Goal: Find specific page/section: Find specific page/section

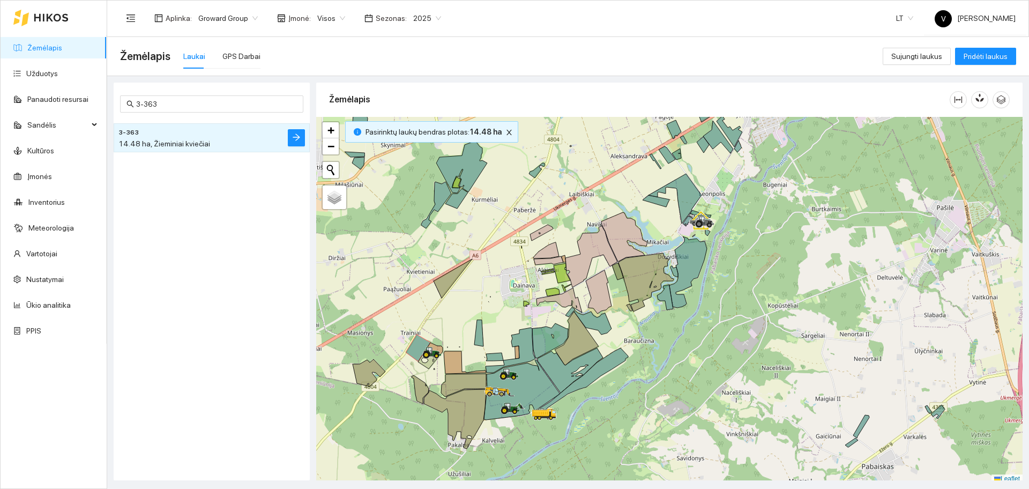
scroll to position [3, 0]
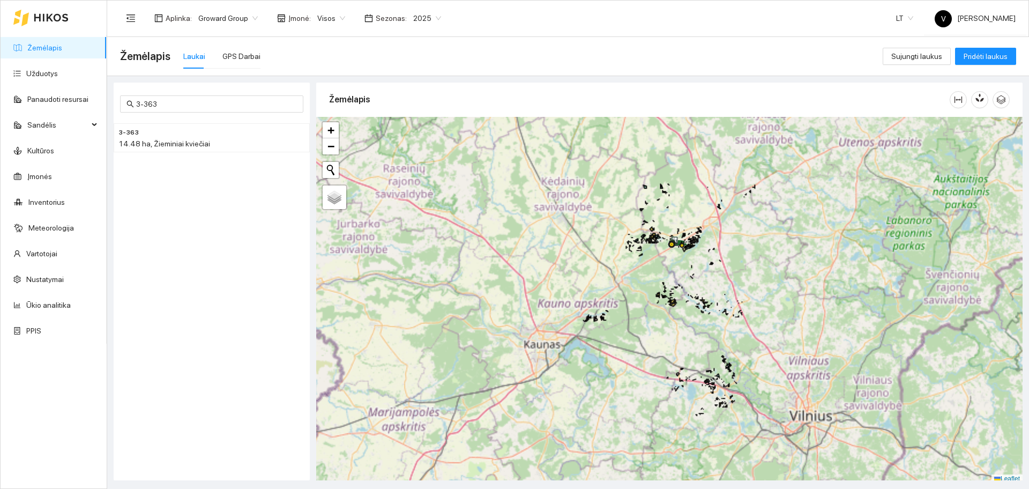
scroll to position [3, 0]
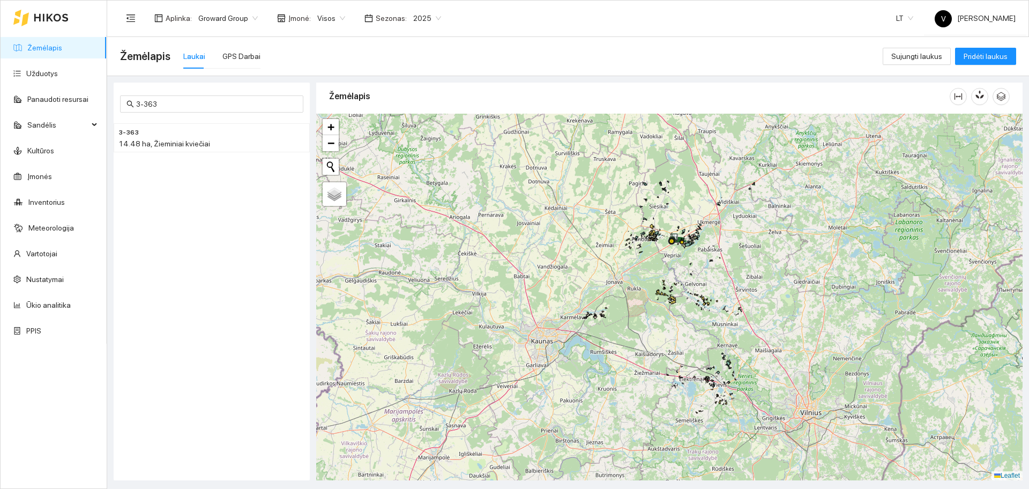
drag, startPoint x: 609, startPoint y: 306, endPoint x: 573, endPoint y: 270, distance: 50.8
click at [573, 270] on div "+ − Nieko nerasta. Bandykite dar kartą. Žemėlapis Palydovas Leaflet" at bounding box center [669, 297] width 707 height 367
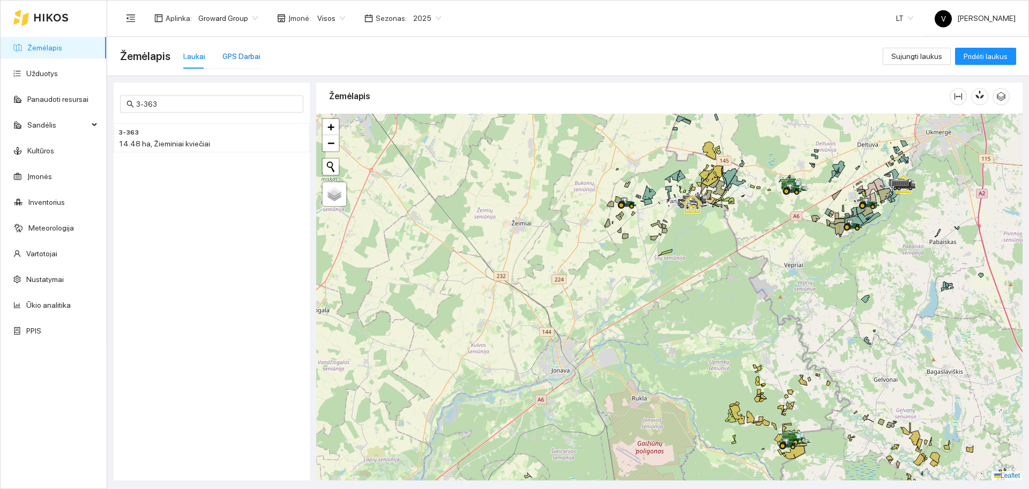
click at [243, 60] on div "GPS Darbai" at bounding box center [242, 56] width 38 height 12
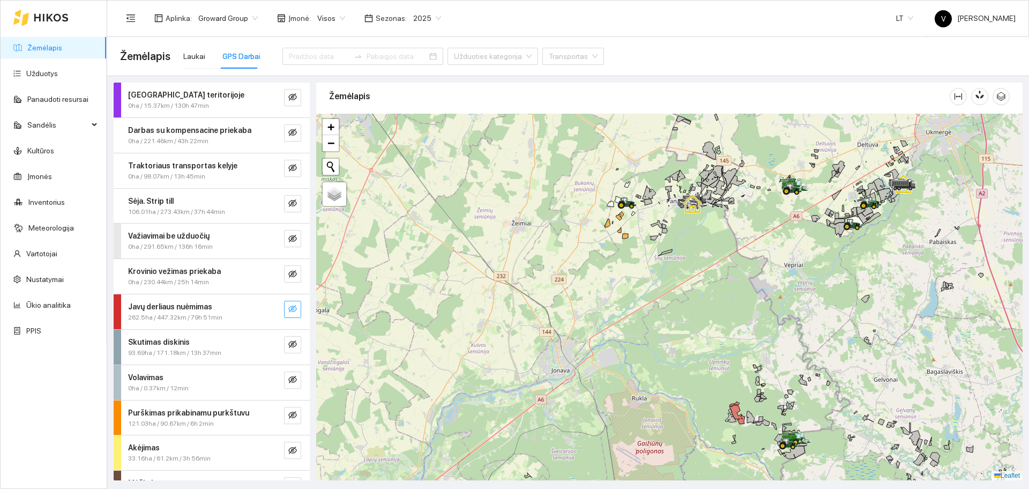
click at [288, 314] on span "eye-invisible" at bounding box center [292, 310] width 9 height 10
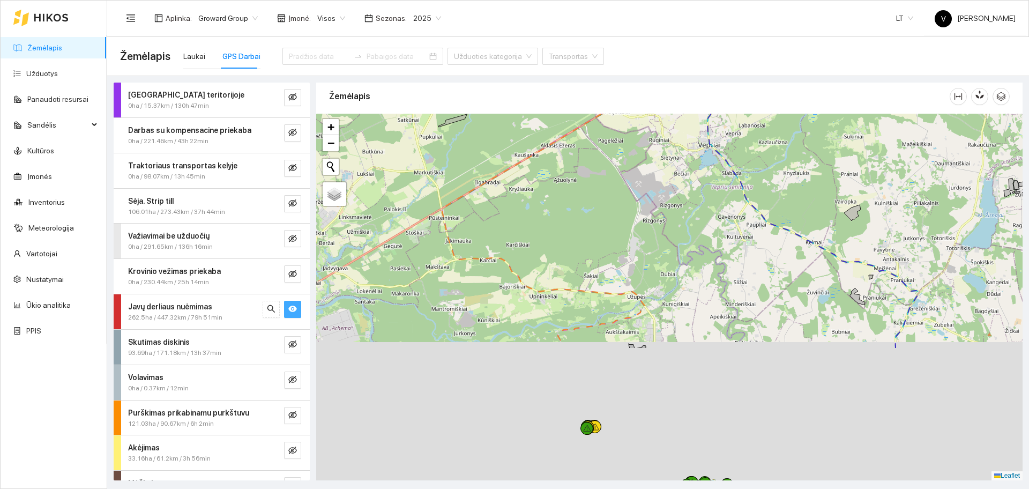
drag, startPoint x: 844, startPoint y: 291, endPoint x: 871, endPoint y: 116, distance: 176.8
click at [871, 116] on div at bounding box center [669, 297] width 707 height 367
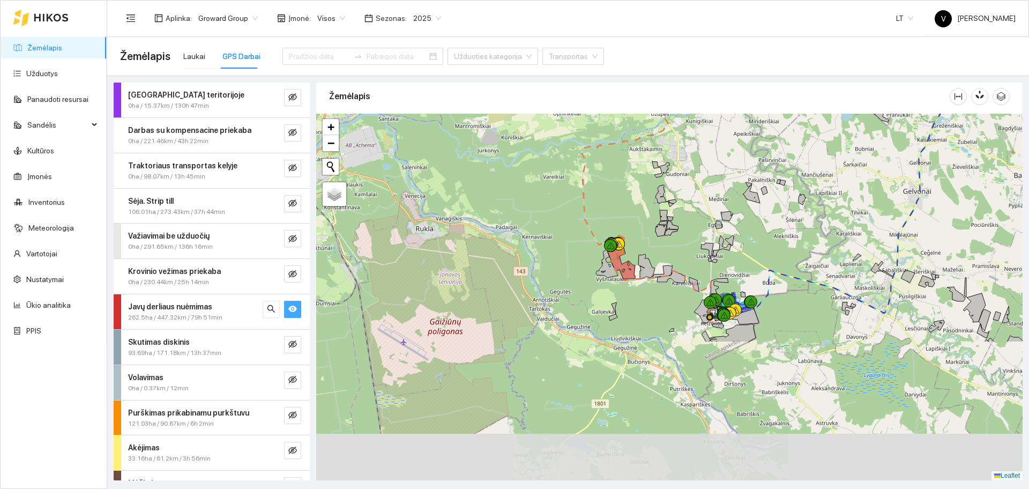
drag, startPoint x: 699, startPoint y: 357, endPoint x: 708, endPoint y: 199, distance: 158.5
click at [713, 181] on div at bounding box center [669, 297] width 707 height 367
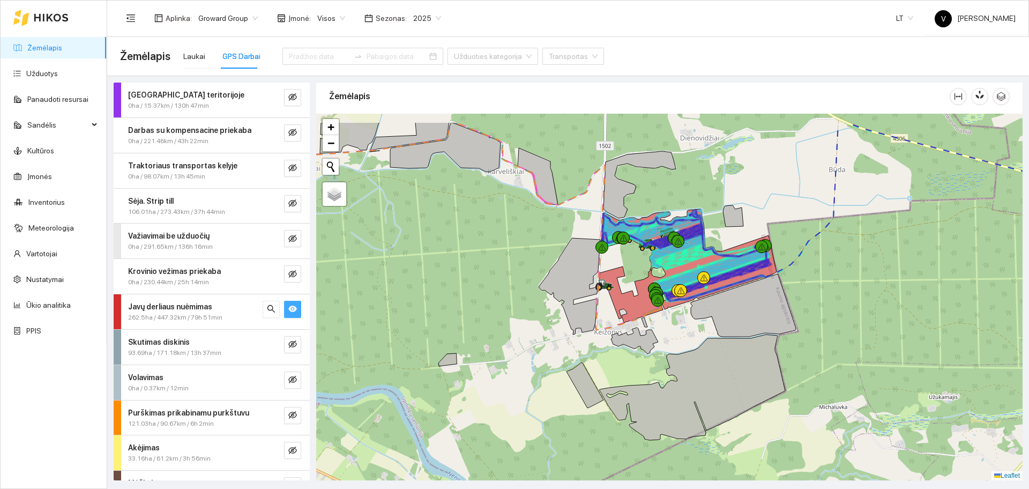
drag, startPoint x: 765, startPoint y: 288, endPoint x: 712, endPoint y: 330, distance: 67.9
click at [712, 330] on div at bounding box center [669, 297] width 707 height 367
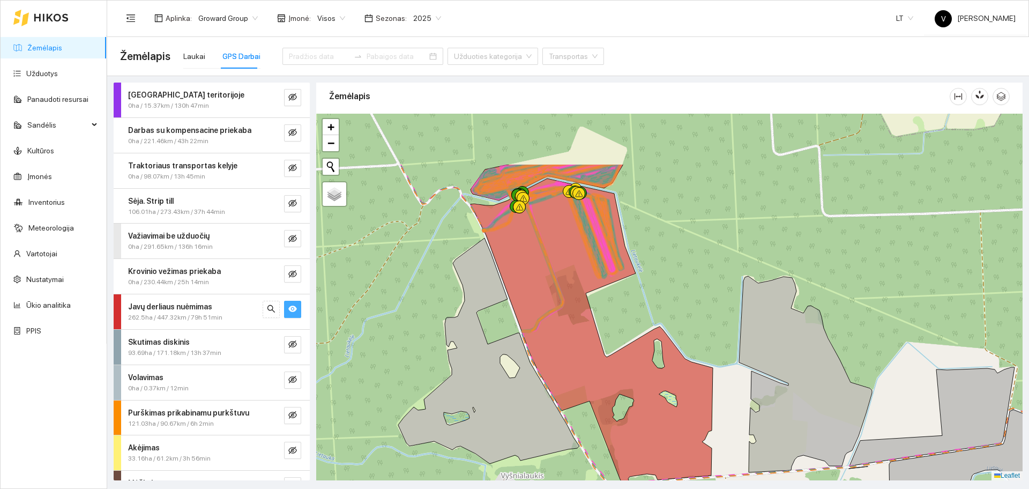
drag, startPoint x: 701, startPoint y: 207, endPoint x: 674, endPoint y: 276, distance: 74.4
click at [674, 276] on div at bounding box center [669, 297] width 707 height 367
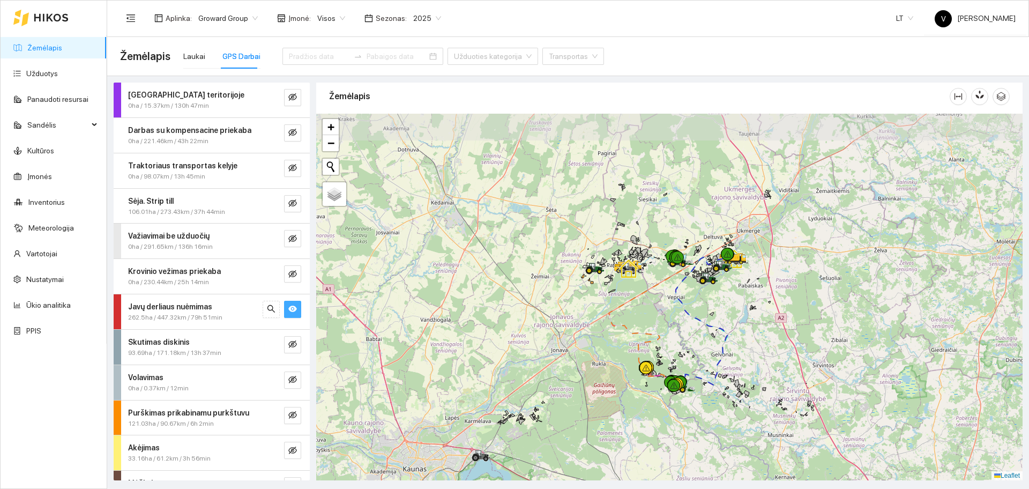
drag, startPoint x: 632, startPoint y: 193, endPoint x: 621, endPoint y: 276, distance: 83.3
click at [621, 276] on icon at bounding box center [628, 268] width 19 height 19
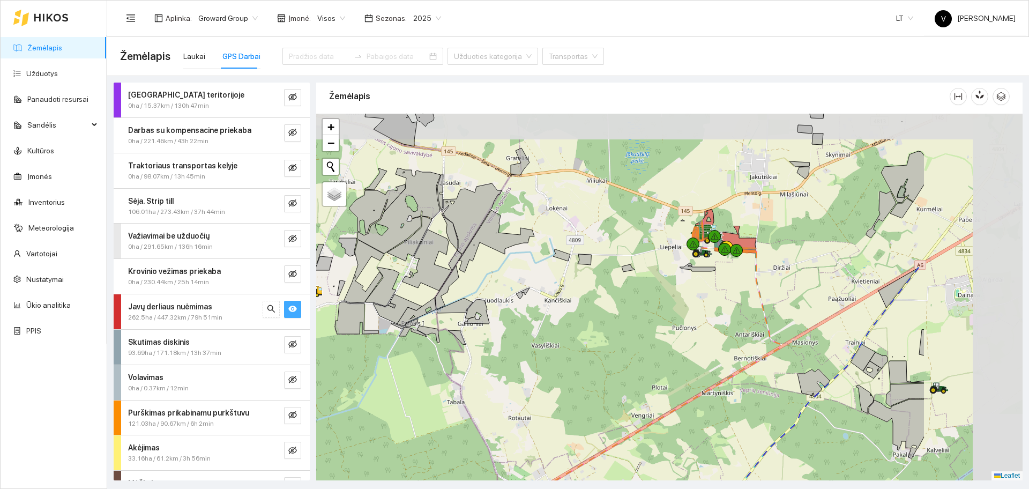
drag, startPoint x: 812, startPoint y: 204, endPoint x: 643, endPoint y: 240, distance: 172.7
click at [643, 240] on div at bounding box center [669, 297] width 707 height 367
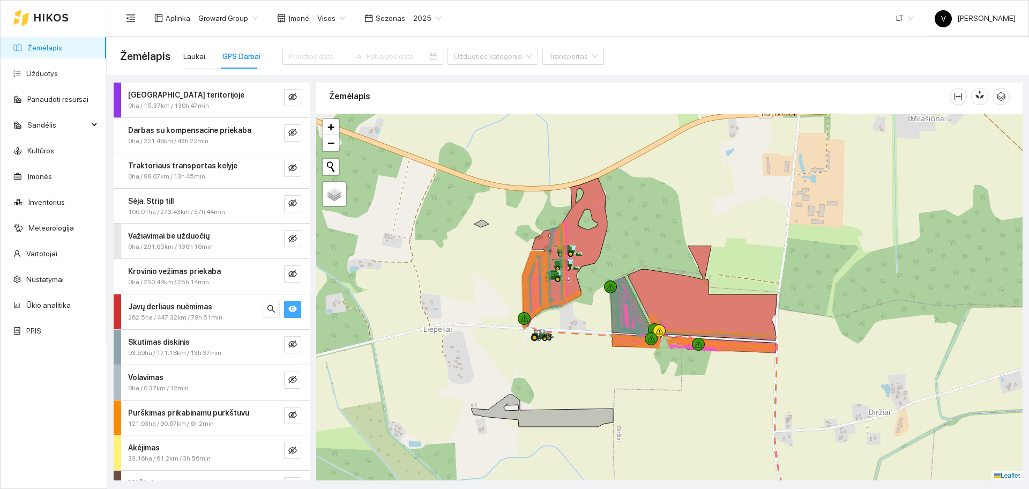
drag, startPoint x: 743, startPoint y: 202, endPoint x: 627, endPoint y: 279, distance: 139.5
click at [627, 279] on div at bounding box center [669, 297] width 707 height 367
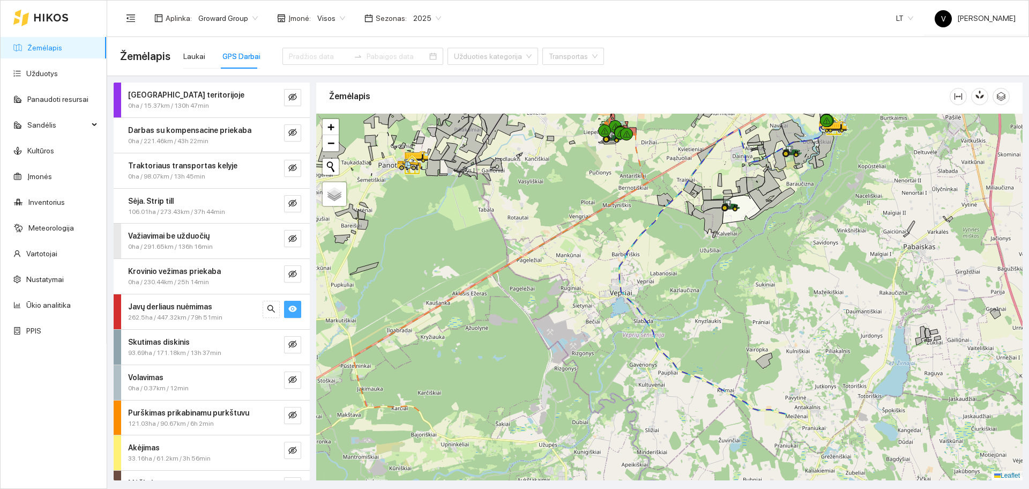
drag, startPoint x: 798, startPoint y: 359, endPoint x: 772, endPoint y: 266, distance: 95.9
click at [784, 258] on div at bounding box center [669, 297] width 707 height 367
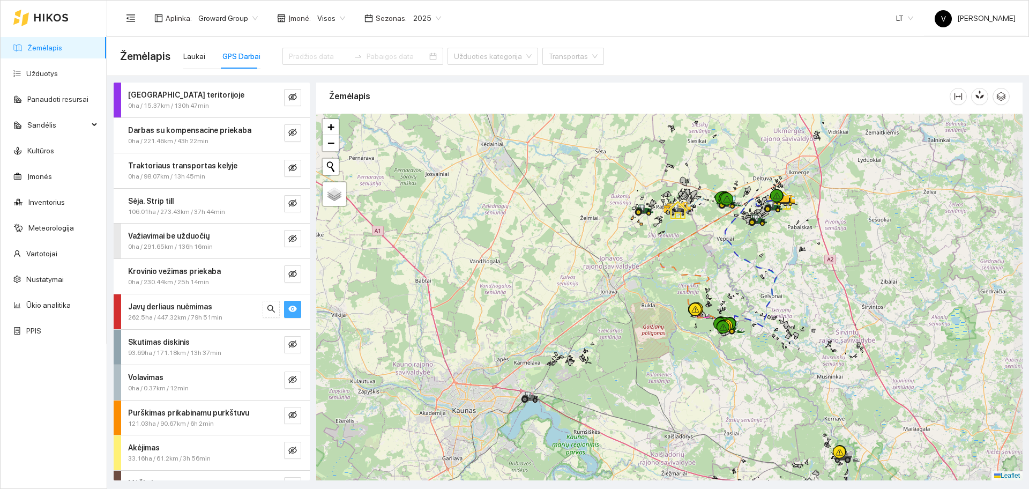
drag, startPoint x: 743, startPoint y: 379, endPoint x: 730, endPoint y: 334, distance: 46.8
click at [731, 338] on div at bounding box center [669, 297] width 707 height 367
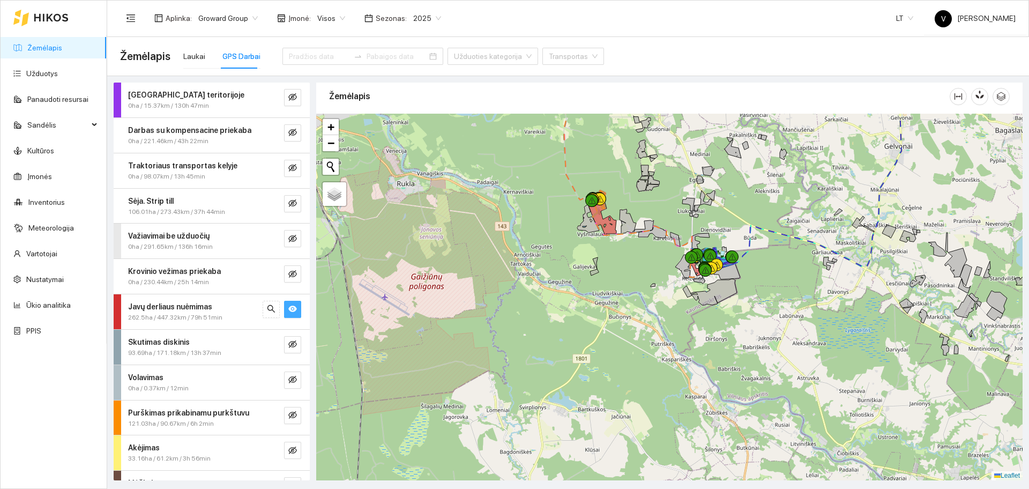
drag, startPoint x: 743, startPoint y: 353, endPoint x: 619, endPoint y: 150, distance: 238.0
click at [648, 155] on div at bounding box center [669, 297] width 707 height 367
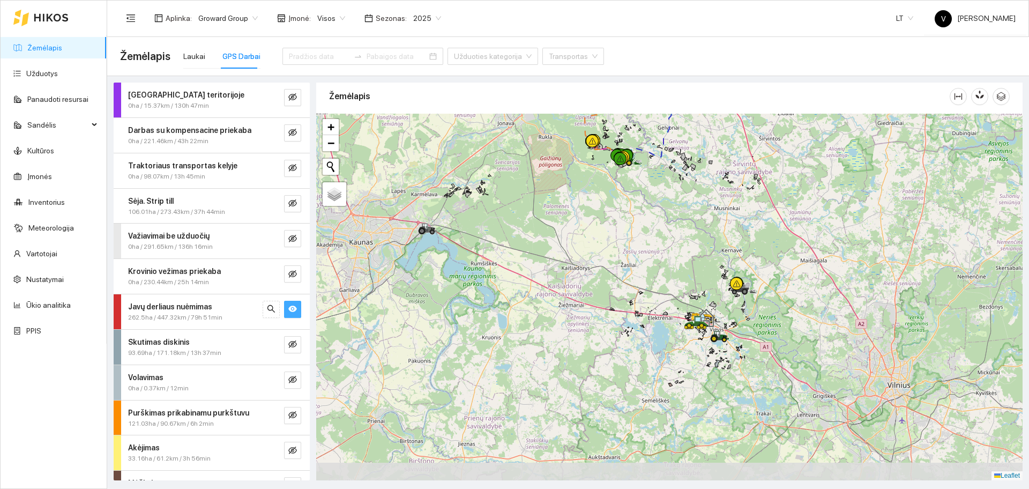
drag, startPoint x: 701, startPoint y: 370, endPoint x: 693, endPoint y: 332, distance: 38.9
click at [690, 337] on div at bounding box center [669, 297] width 707 height 367
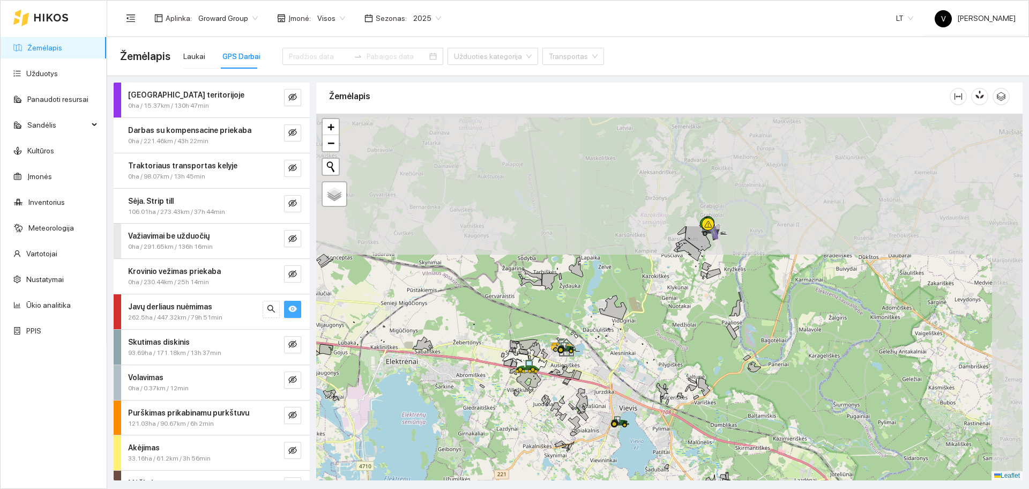
drag, startPoint x: 724, startPoint y: 326, endPoint x: 700, endPoint y: 360, distance: 42.3
click at [700, 360] on div at bounding box center [669, 297] width 707 height 367
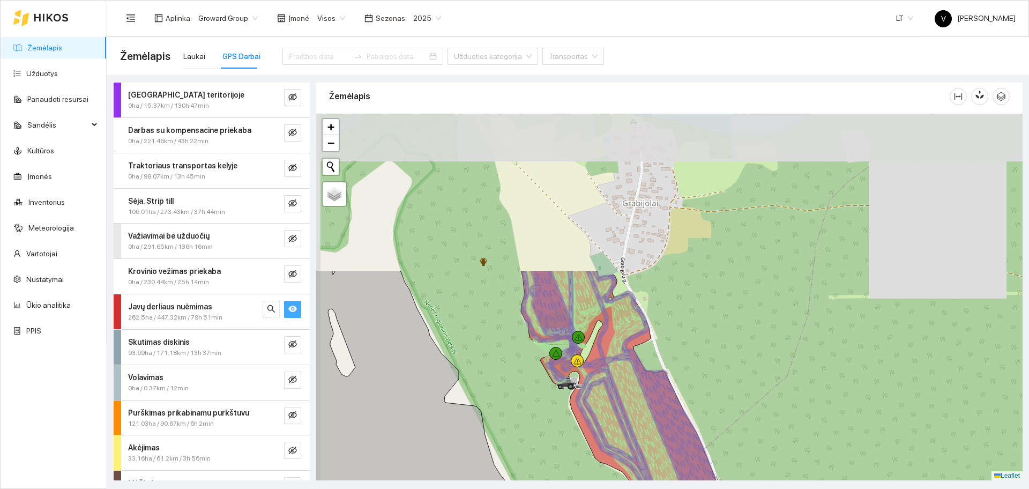
drag, startPoint x: 716, startPoint y: 175, endPoint x: 765, endPoint y: 381, distance: 211.7
click at [766, 384] on div at bounding box center [669, 297] width 707 height 367
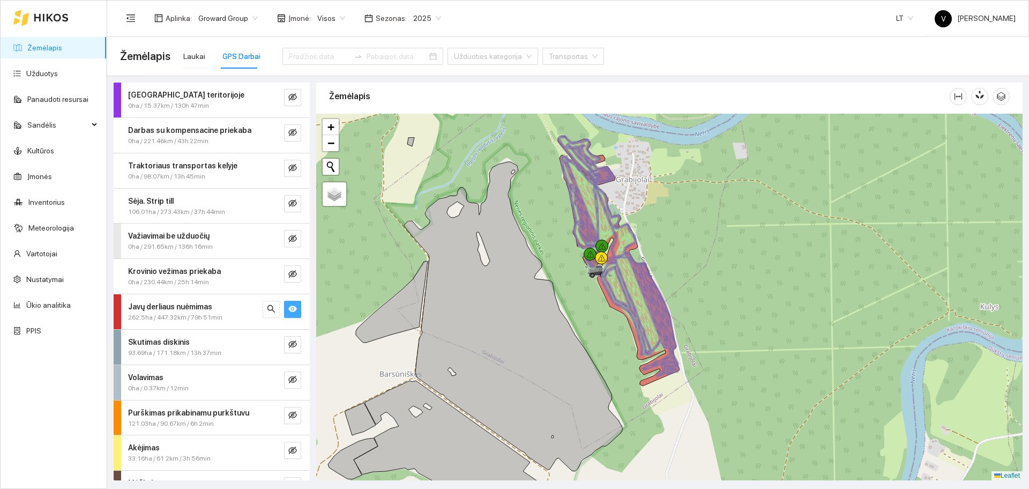
drag, startPoint x: 703, startPoint y: 337, endPoint x: 709, endPoint y: 300, distance: 37.5
click at [711, 305] on div at bounding box center [669, 297] width 707 height 367
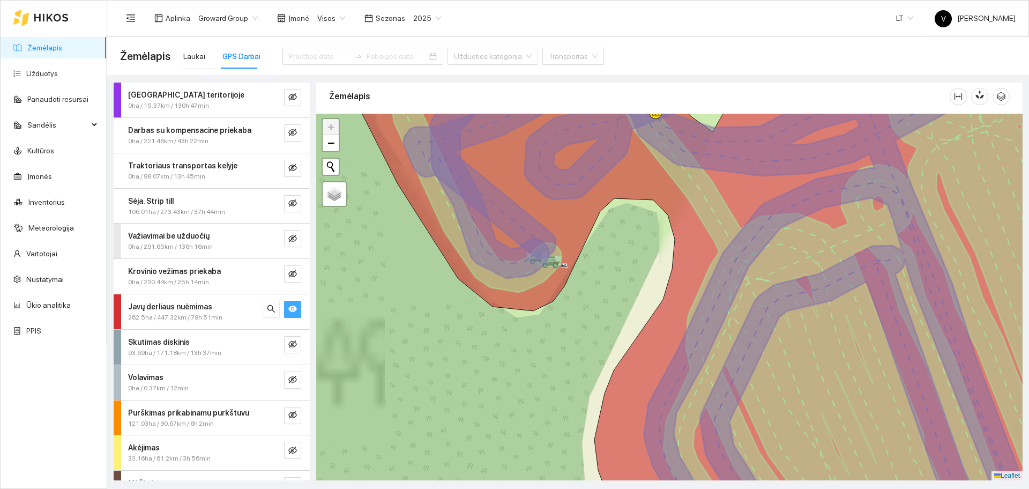
drag, startPoint x: 583, startPoint y: 286, endPoint x: 604, endPoint y: 248, distance: 43.7
click at [603, 250] on div at bounding box center [669, 297] width 707 height 367
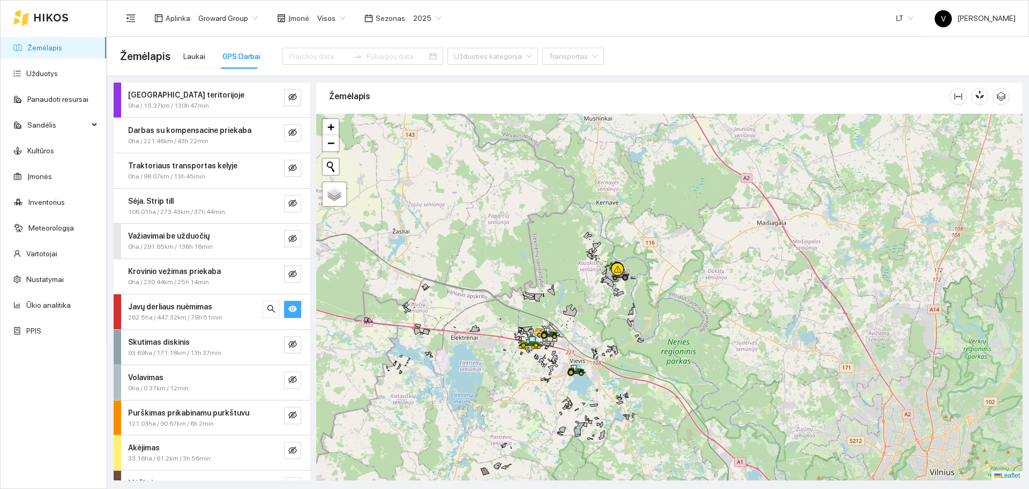
drag, startPoint x: 574, startPoint y: 386, endPoint x: 592, endPoint y: 352, distance: 38.9
click at [592, 352] on div at bounding box center [669, 297] width 707 height 367
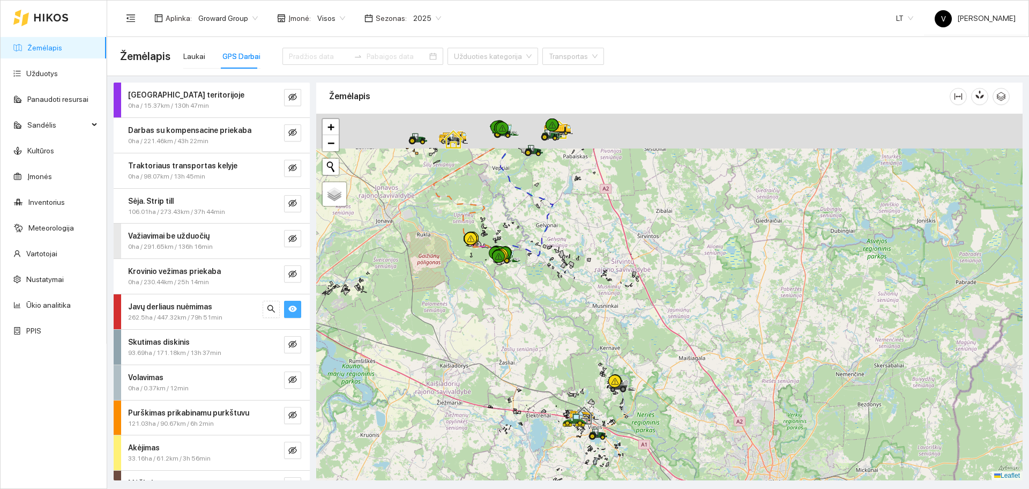
drag, startPoint x: 559, startPoint y: 237, endPoint x: 569, endPoint y: 309, distance: 73.1
click at [569, 309] on div at bounding box center [669, 297] width 707 height 367
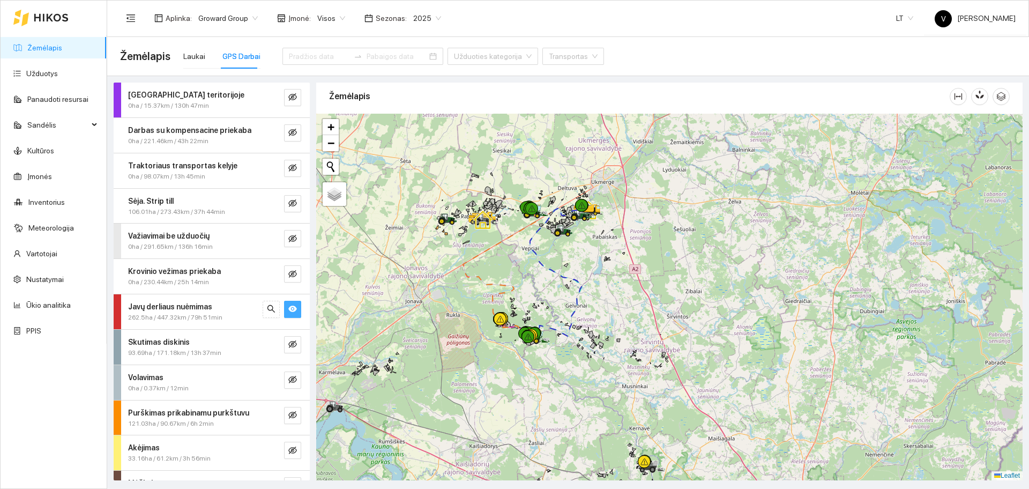
drag, startPoint x: 556, startPoint y: 207, endPoint x: 580, endPoint y: 266, distance: 63.7
click at [580, 266] on div at bounding box center [669, 297] width 707 height 367
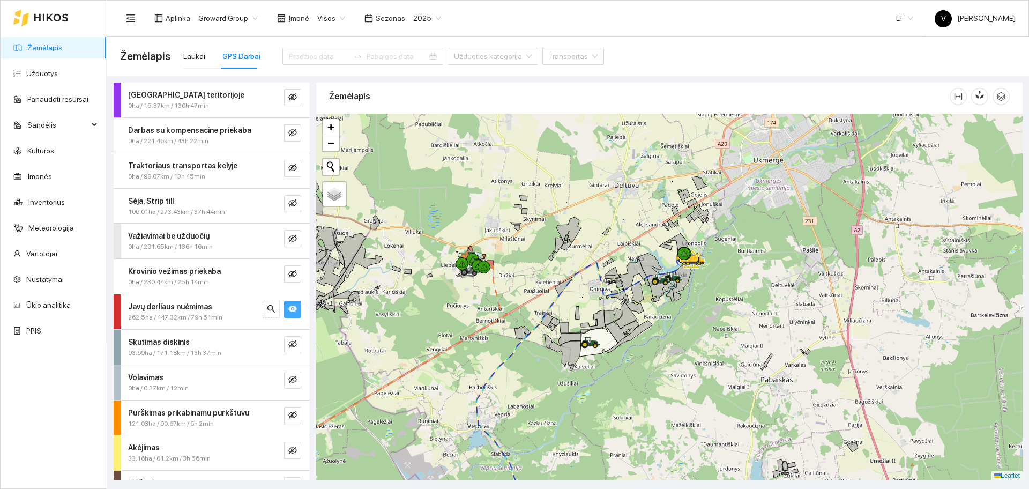
drag, startPoint x: 570, startPoint y: 212, endPoint x: 641, endPoint y: 286, distance: 102.0
click at [641, 286] on div at bounding box center [669, 297] width 707 height 367
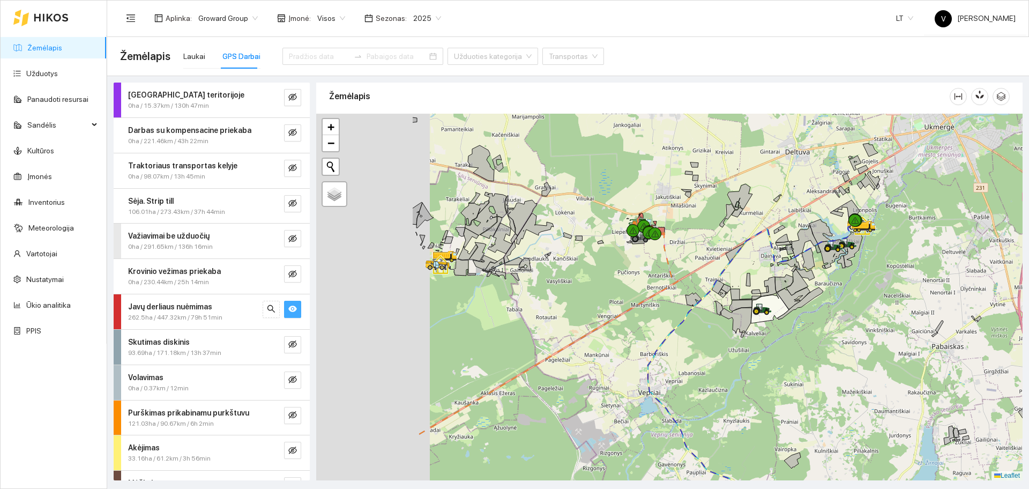
drag, startPoint x: 502, startPoint y: 264, endPoint x: 669, endPoint y: 226, distance: 171.0
click at [669, 226] on div at bounding box center [669, 297] width 707 height 367
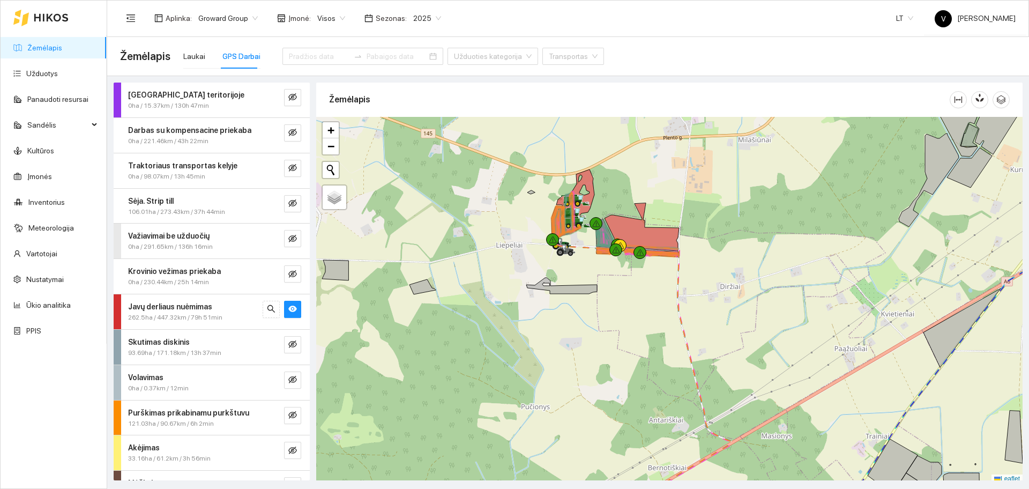
scroll to position [3, 0]
